Goal: Information Seeking & Learning: Learn about a topic

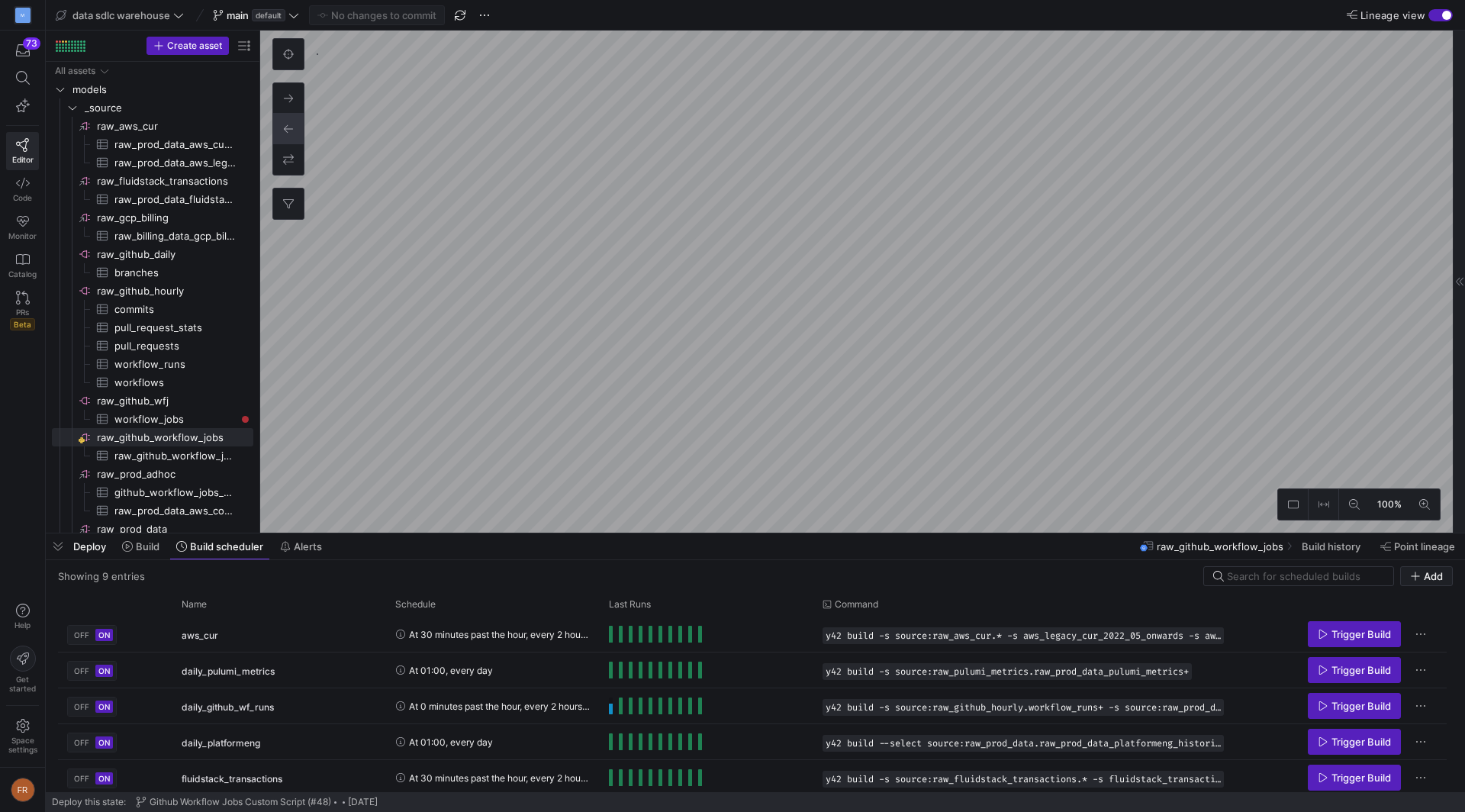
scroll to position [145, 0]
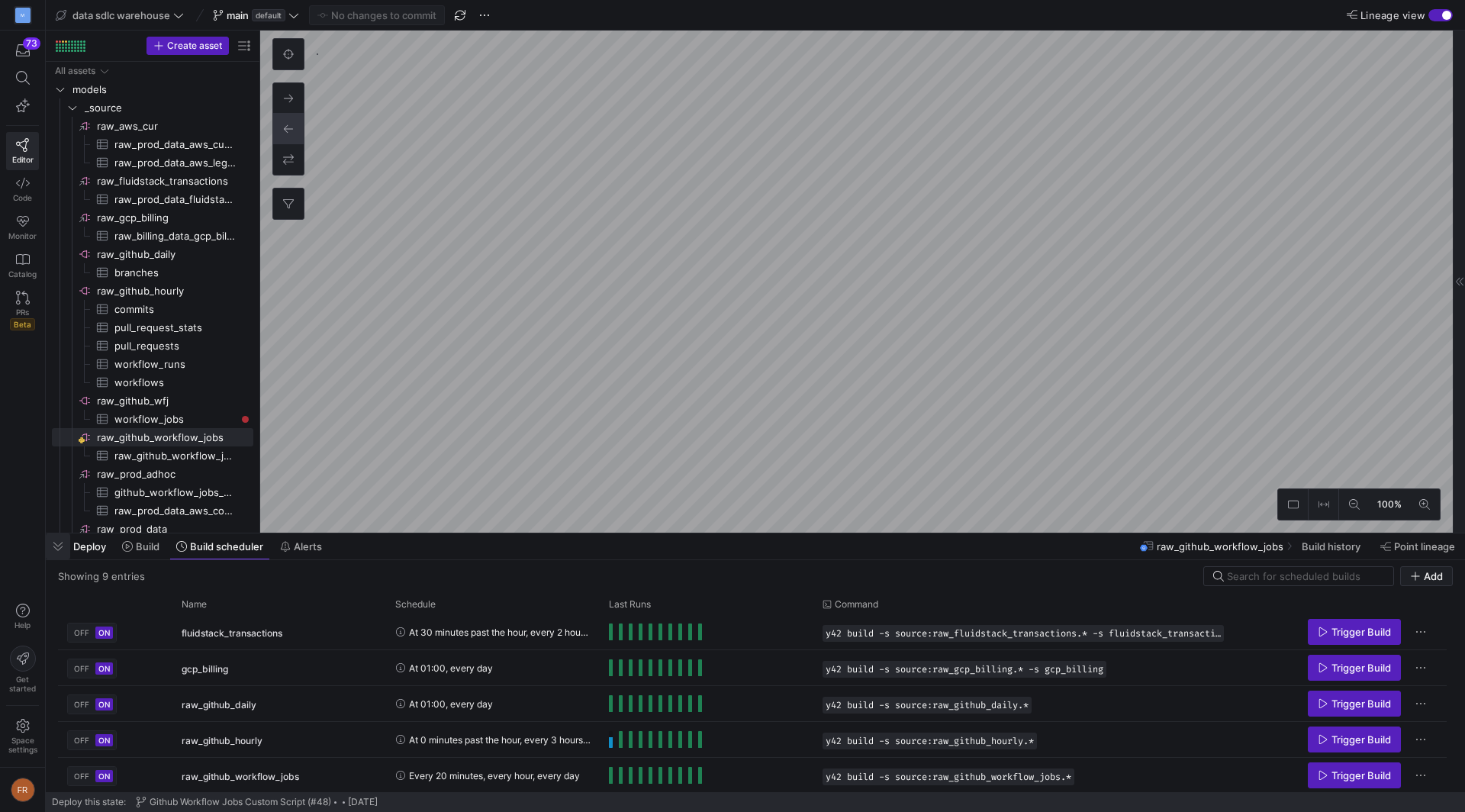
click at [57, 549] on span "button" at bounding box center [58, 546] width 24 height 26
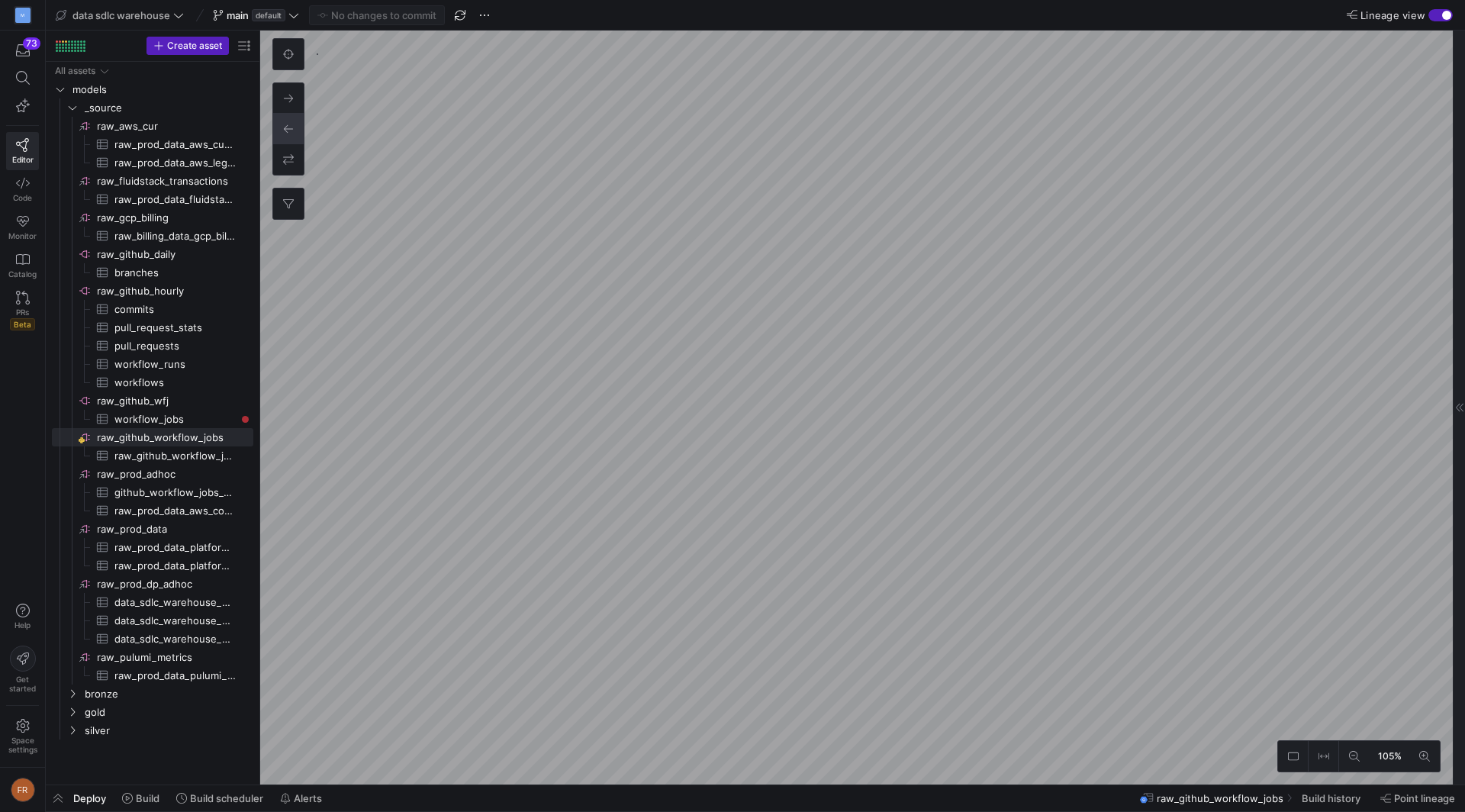
click at [696, 811] on as-split "data sdlc warehouse main default No changes to commit Lineage view Create asset…" at bounding box center [755, 406] width 1419 height 812
click at [1424, 12] on span "Lineage view" at bounding box center [1392, 15] width 65 height 12
click at [1428, 12] on button "Lineage view" at bounding box center [1441, 15] width 24 height 12
click at [1416, 15] on span "Lineage view" at bounding box center [1392, 15] width 65 height 12
click at [1428, 15] on button "Lineage view" at bounding box center [1441, 15] width 24 height 12
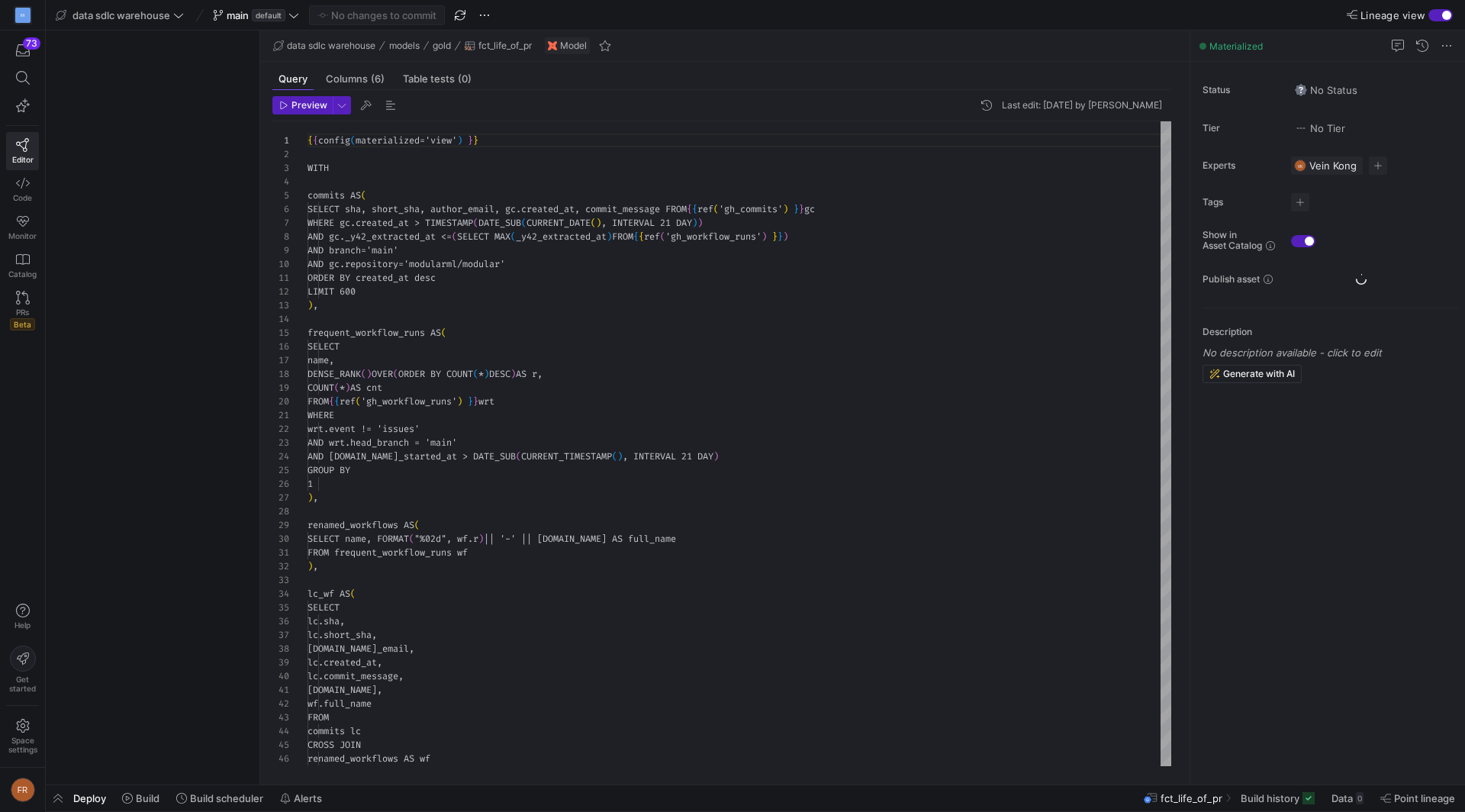
scroll to position [137, 0]
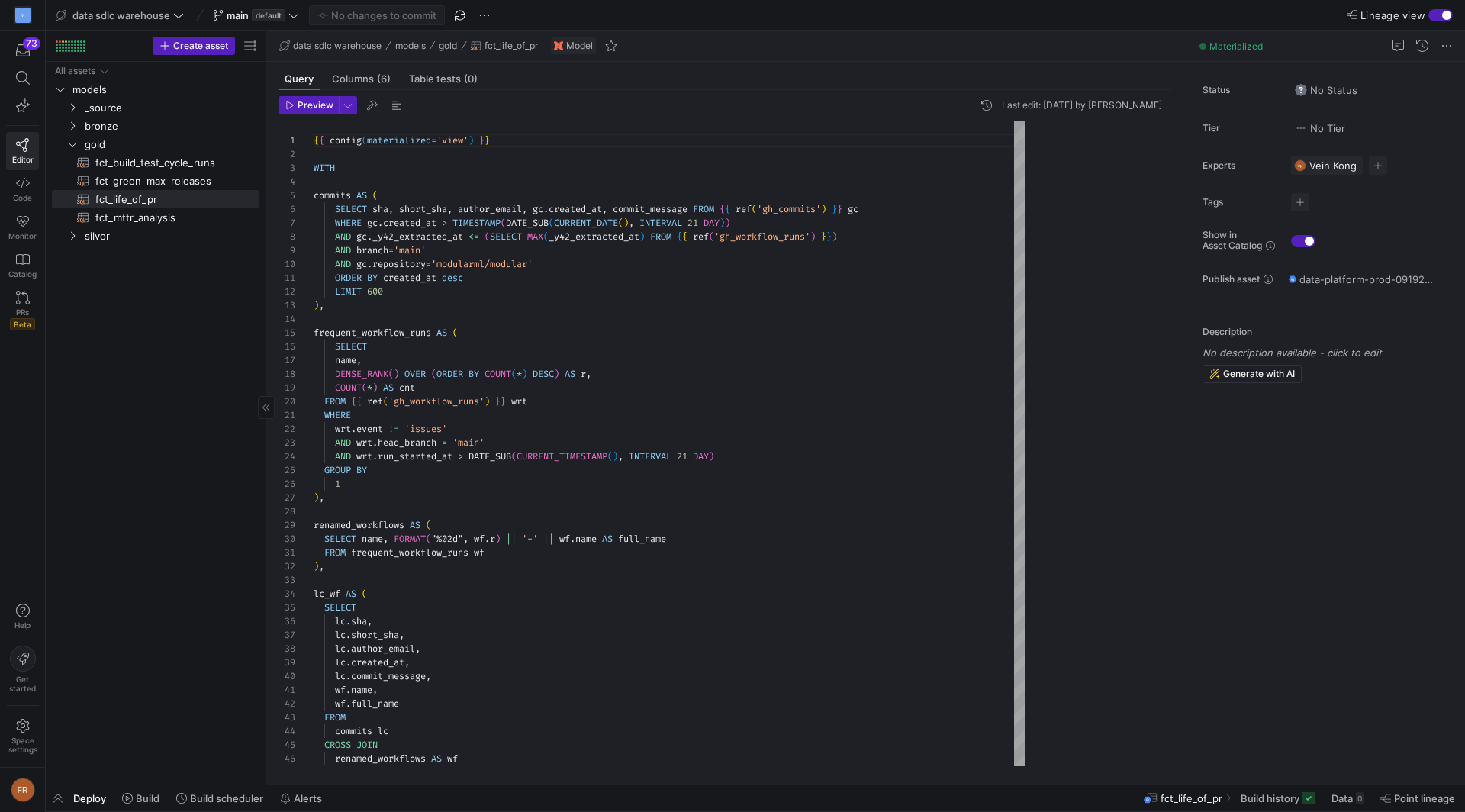
drag, startPoint x: 258, startPoint y: 246, endPoint x: 262, endPoint y: 305, distance: 59.1
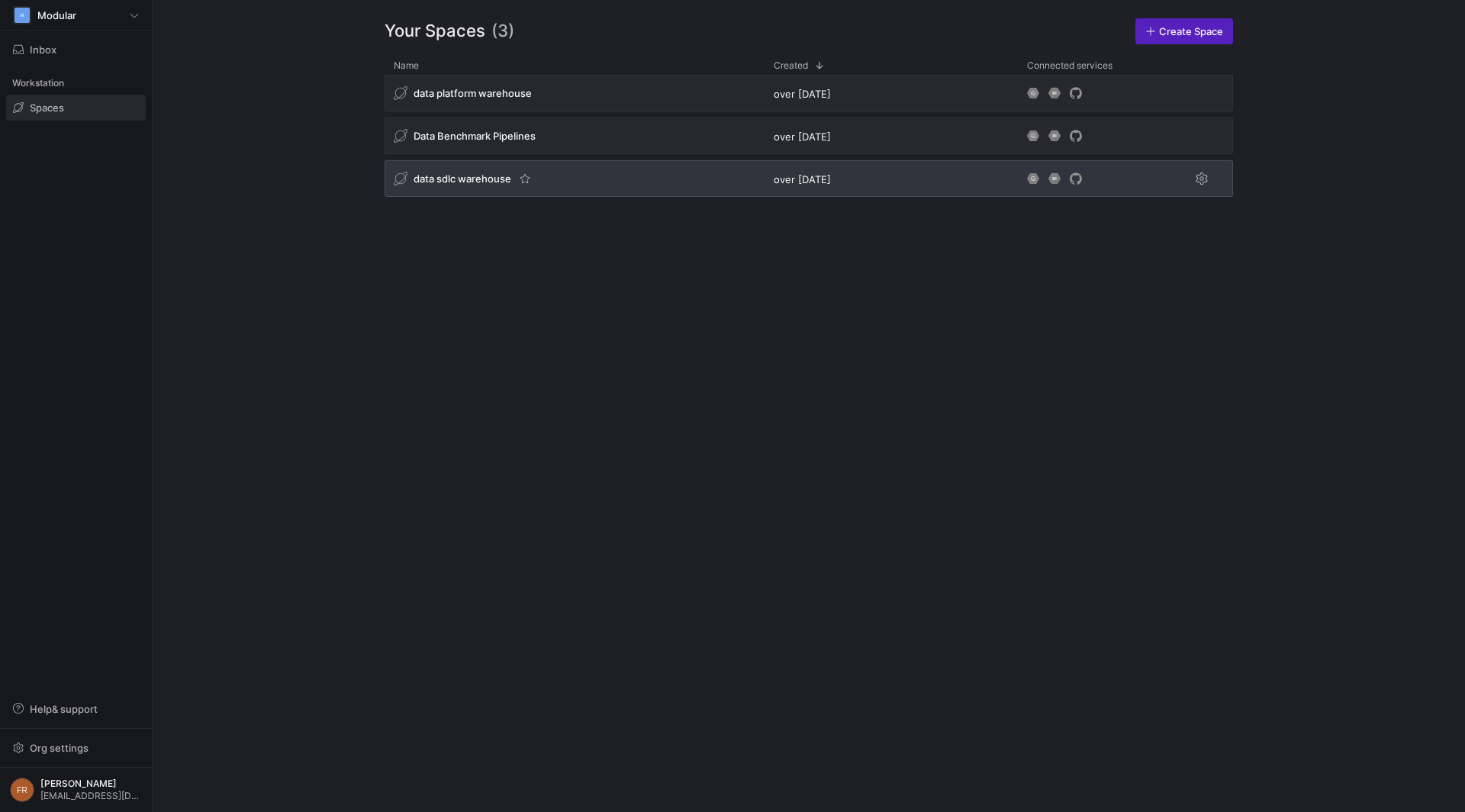
click at [611, 165] on div "data sdlc warehouse" at bounding box center [574, 178] width 380 height 37
click at [565, 179] on div "data sdlc warehouse" at bounding box center [574, 178] width 380 height 37
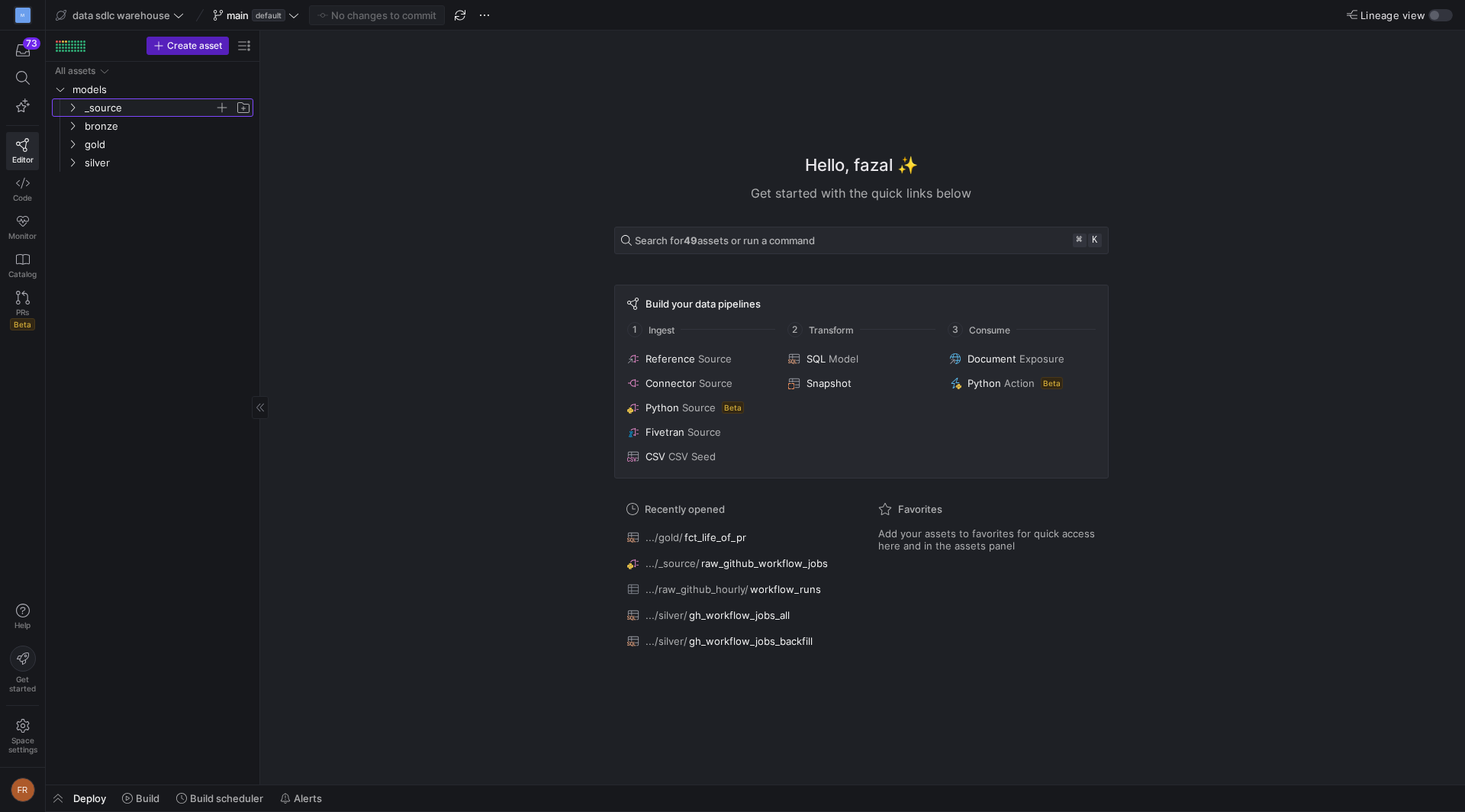
click at [129, 110] on span "_source" at bounding box center [149, 108] width 129 height 18
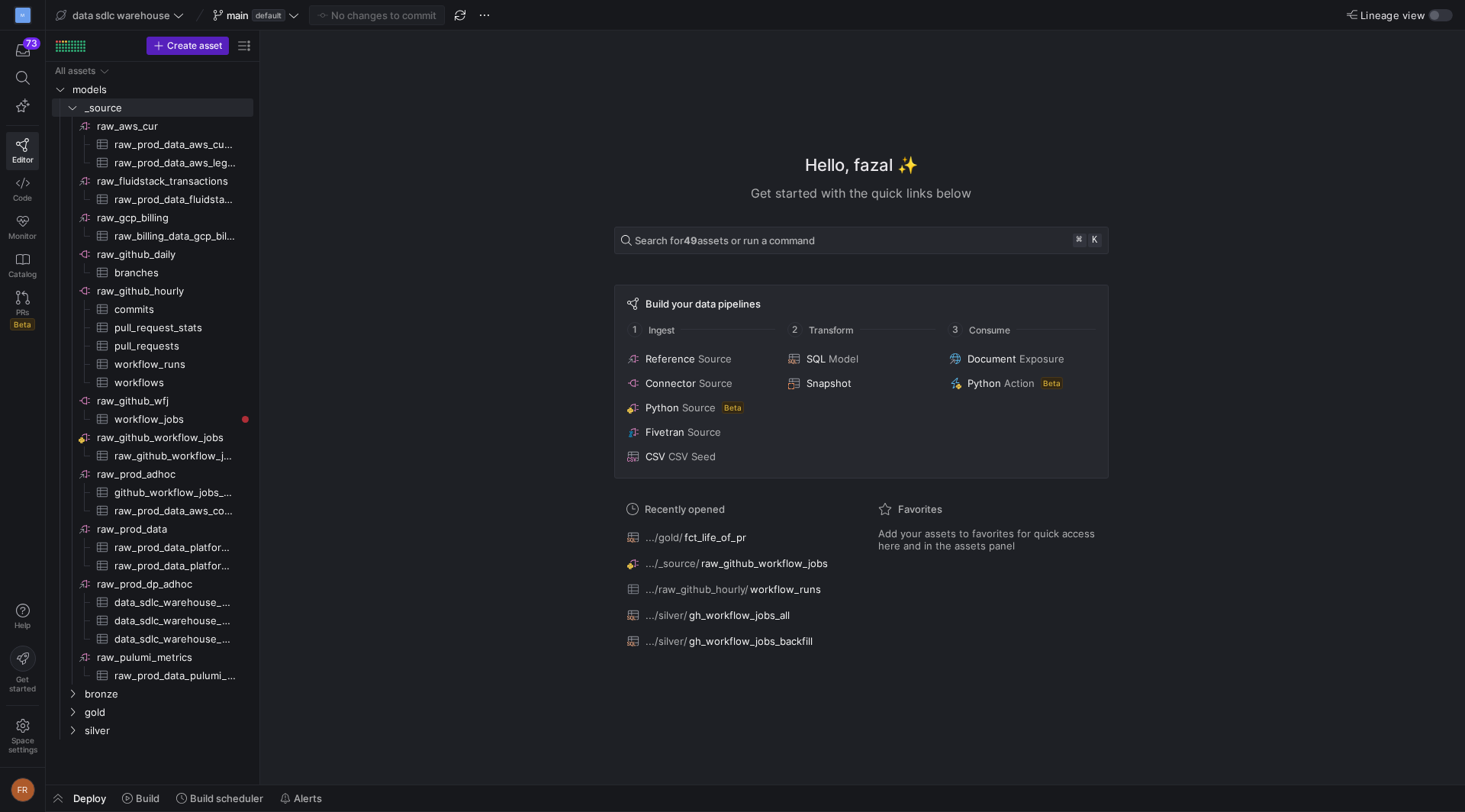
click at [1439, 23] on y42-top-nav "data sdlc warehouse main default No changes to commit Lineage view" at bounding box center [755, 15] width 1419 height 31
click at [1432, 17] on div "button" at bounding box center [1434, 15] width 9 height 9
